Goal: Check status: Check status

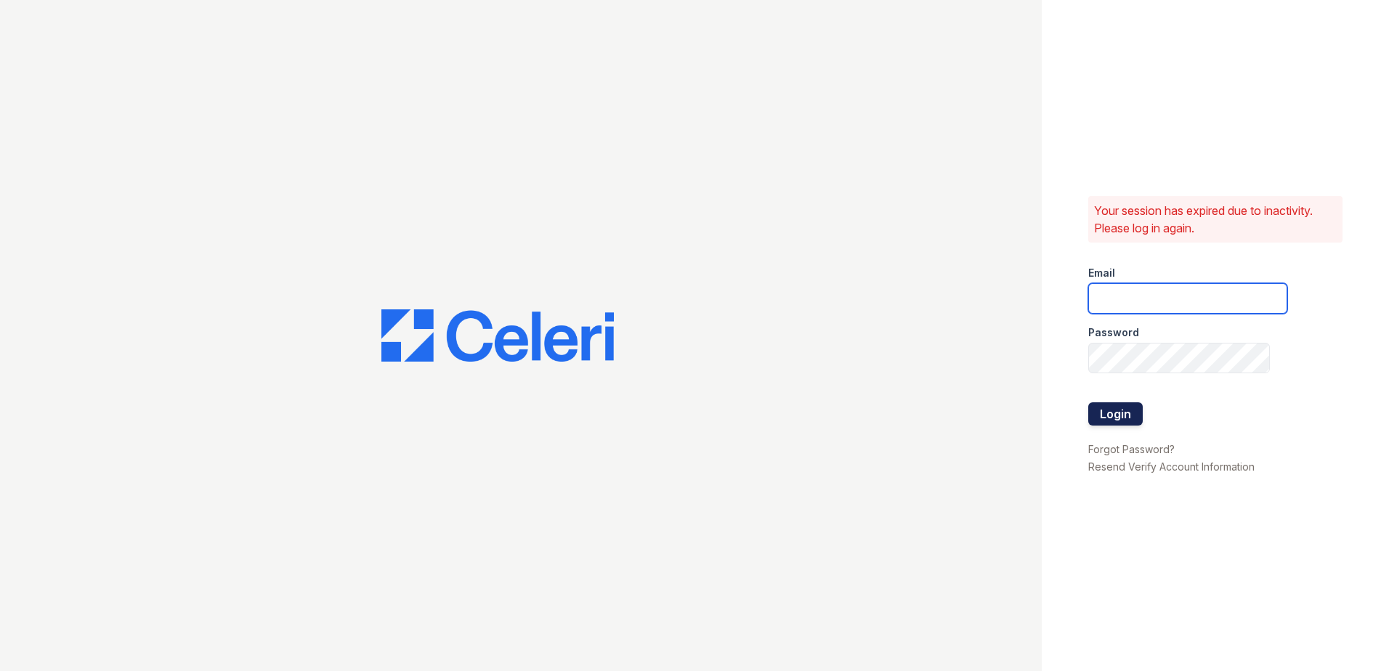
type input "[EMAIL_ADDRESS][DOMAIN_NAME]"
click at [1106, 413] on button "Login" at bounding box center [1115, 413] width 54 height 23
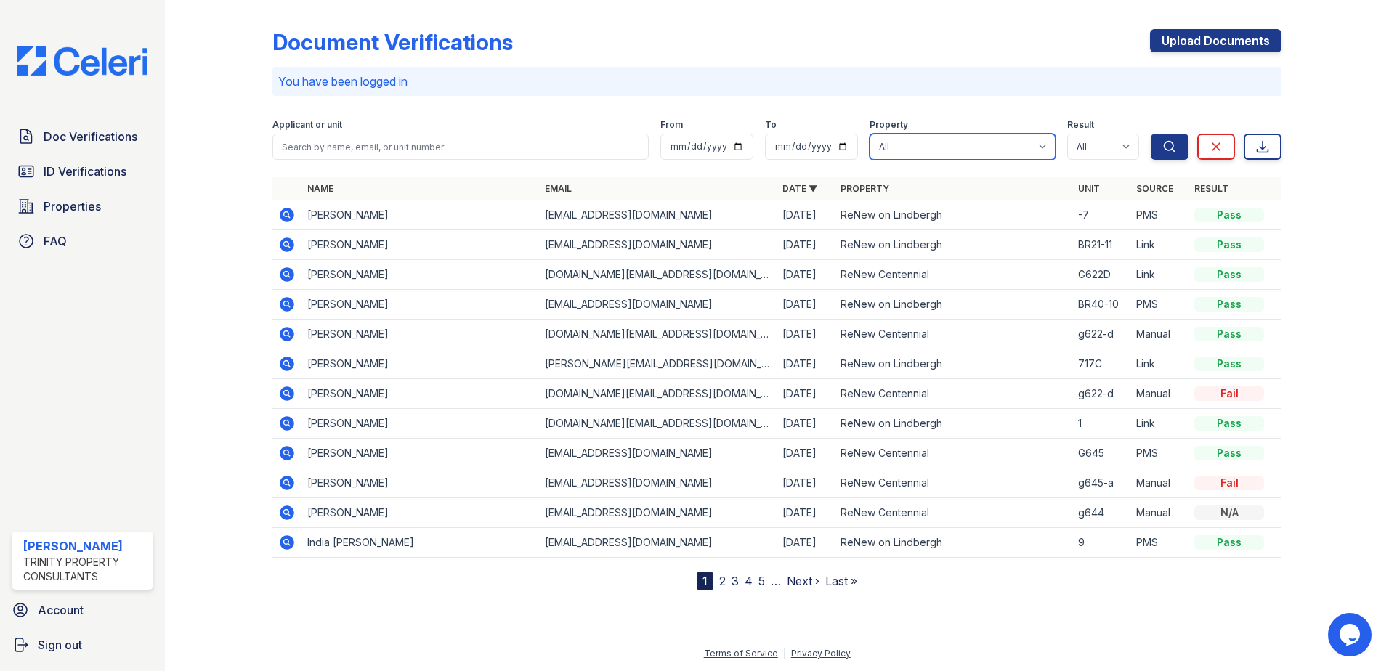
drag, startPoint x: 1023, startPoint y: 138, endPoint x: 1005, endPoint y: 159, distance: 27.3
click at [1018, 144] on select "All ReNew Centennial ReNew on Lindbergh" at bounding box center [963, 147] width 186 height 26
select select "54"
click at [870, 134] on select "All ReNew Centennial ReNew on Lindbergh" at bounding box center [963, 147] width 186 height 26
drag, startPoint x: 1168, startPoint y: 147, endPoint x: 1114, endPoint y: 145, distance: 53.8
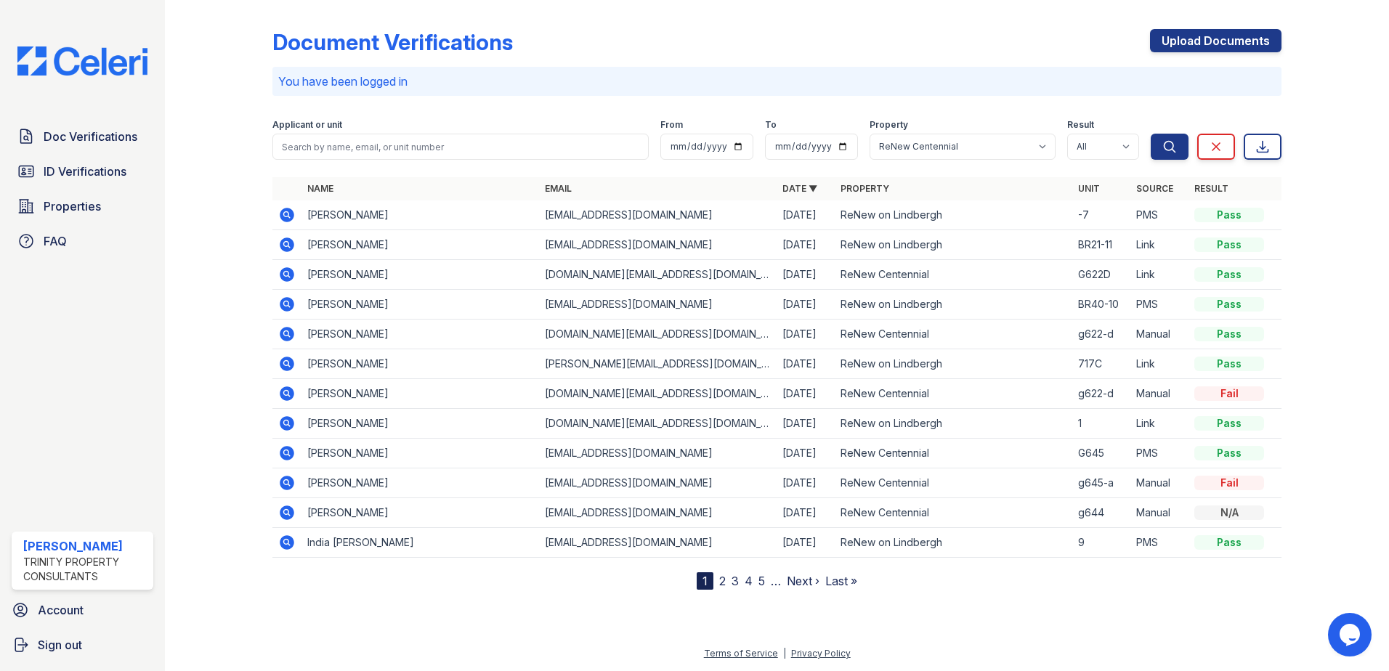
click at [1167, 147] on icon "submit" at bounding box center [1169, 146] width 15 height 15
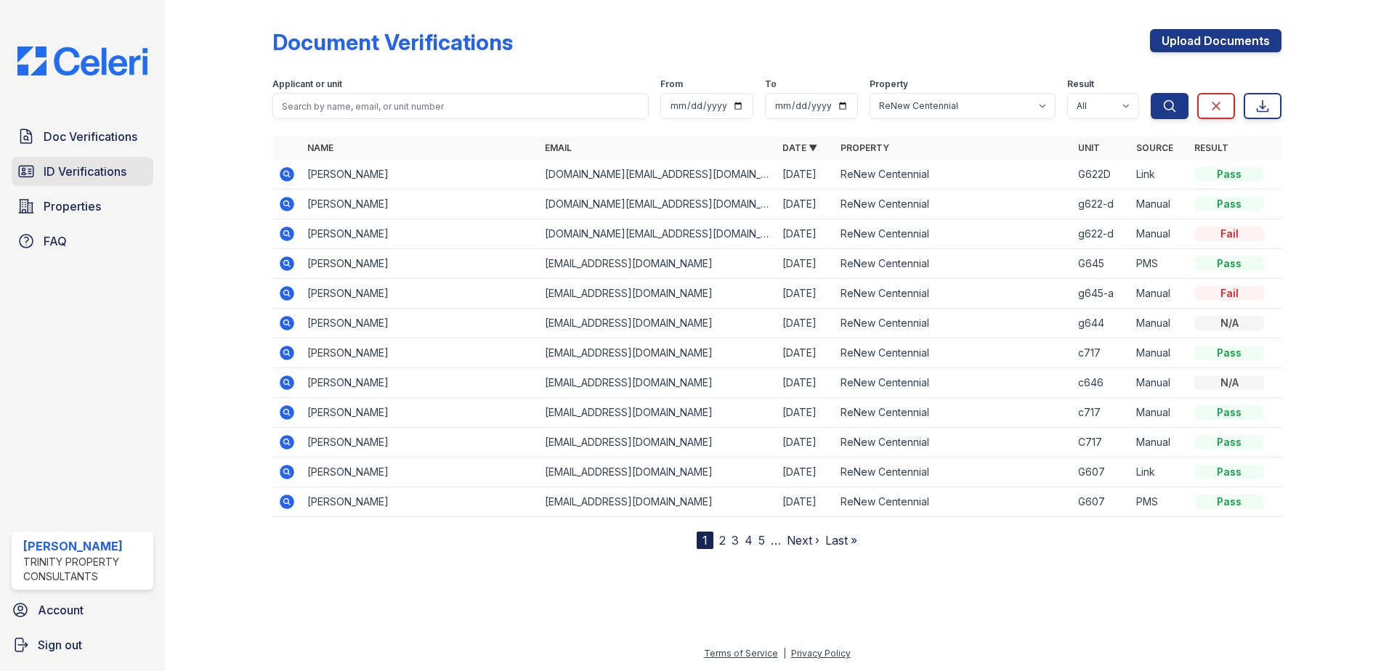
click at [118, 172] on span "ID Verifications" at bounding box center [85, 171] width 83 height 17
